Goal: Check status: Check status

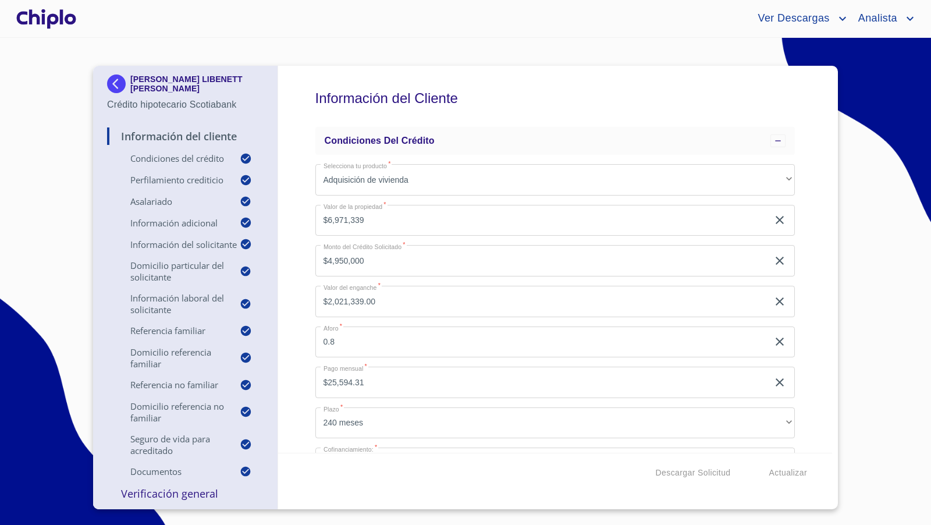
scroll to position [5264, 0]
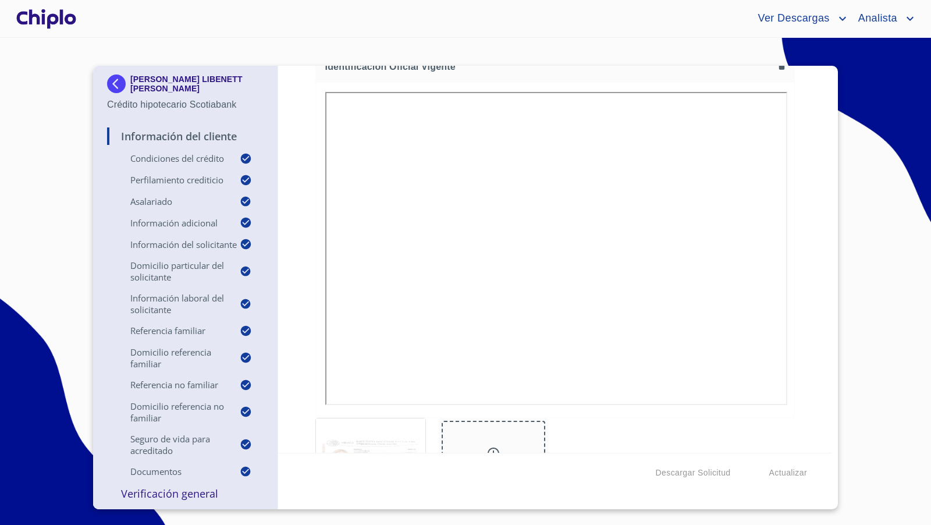
click at [48, 20] on div at bounding box center [46, 18] width 65 height 37
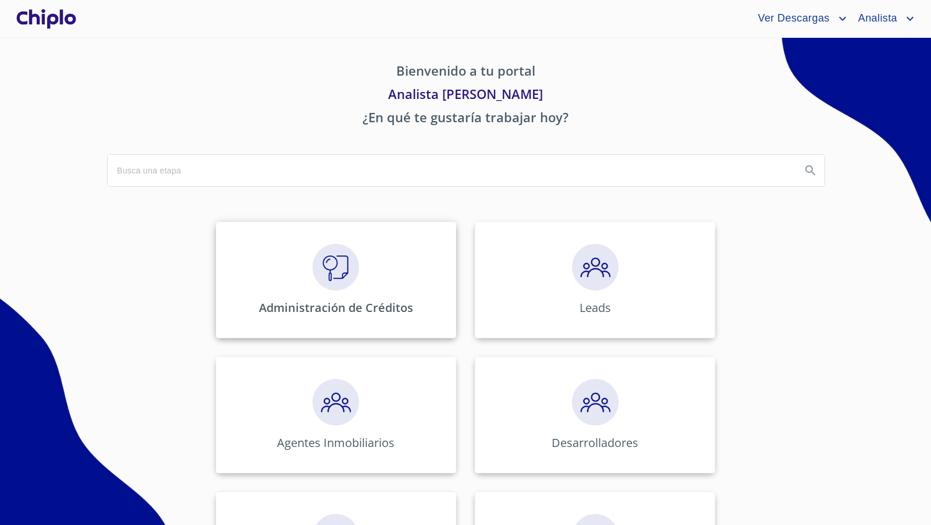
click at [331, 240] on div "Administración de Créditos" at bounding box center [336, 280] width 240 height 116
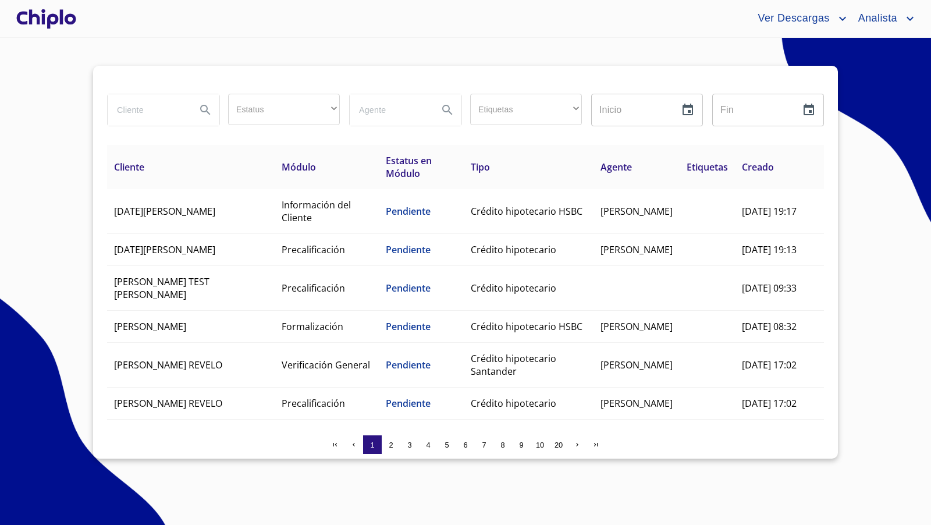
click at [133, 109] on input "search" at bounding box center [147, 109] width 79 height 31
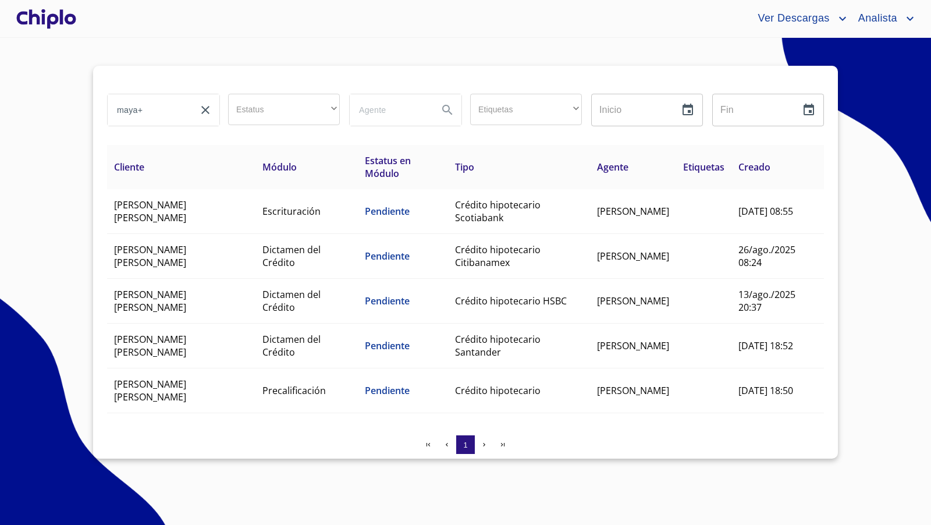
type input "maya"
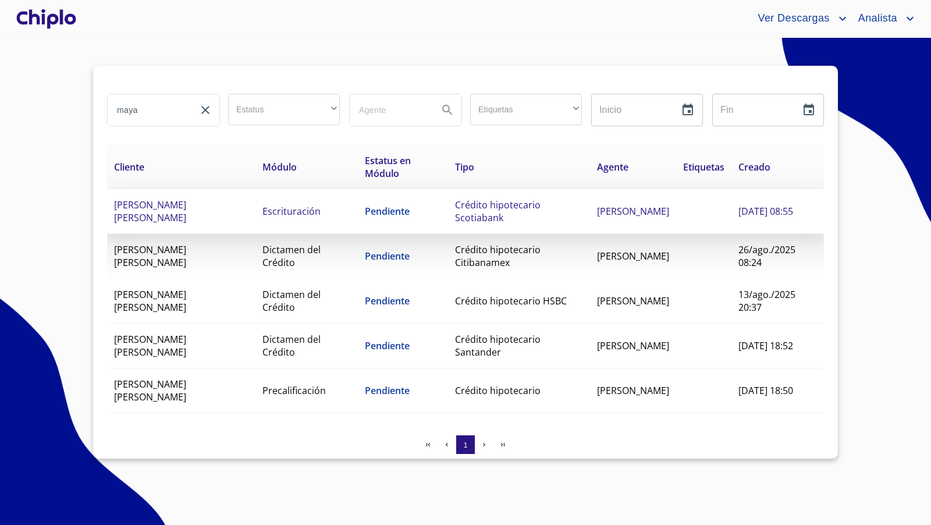
click at [485, 217] on span "Crédito hipotecario Scotiabank" at bounding box center [498, 212] width 86 height 26
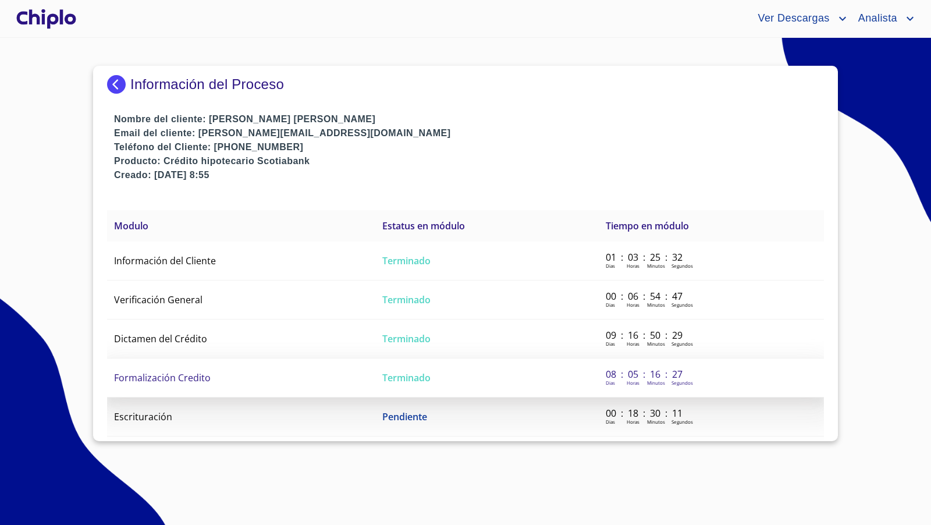
click at [161, 368] on td "Formalización Credito" at bounding box center [241, 378] width 268 height 39
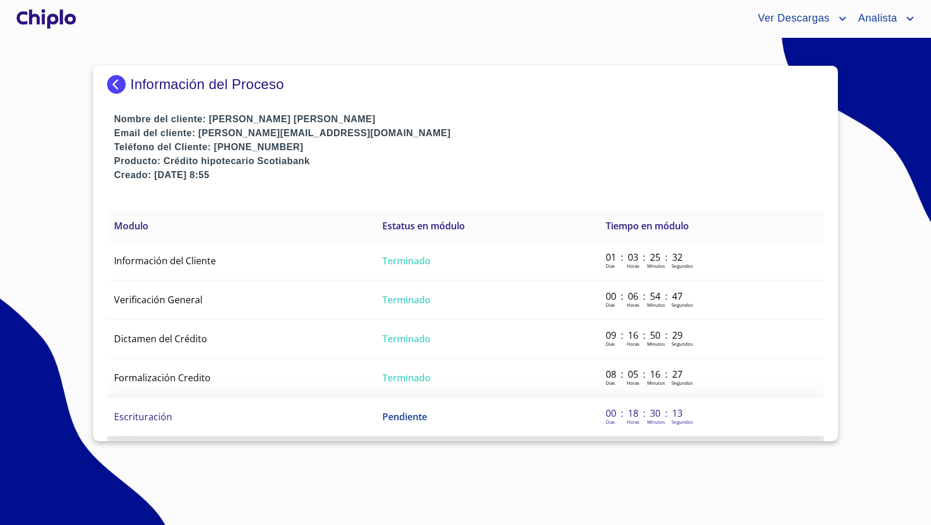
click at [136, 410] on span "Escrituración" at bounding box center [143, 416] width 58 height 13
